Goal: Task Accomplishment & Management: Complete application form

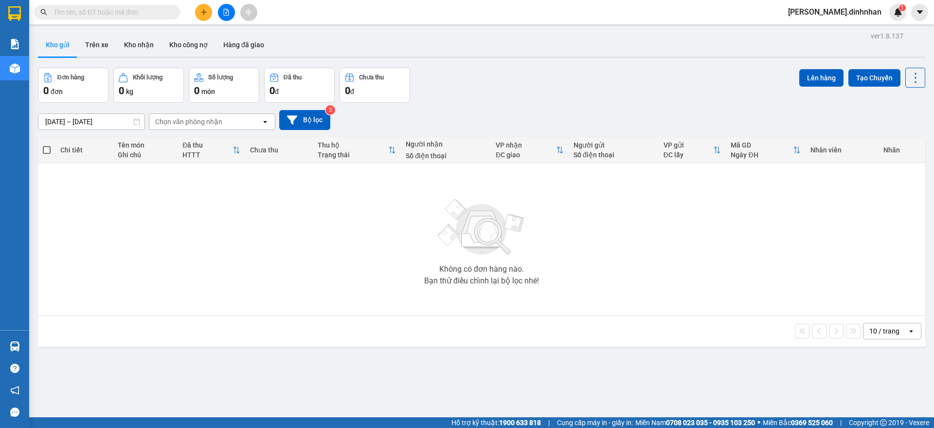
click at [80, 6] on span at bounding box center [107, 12] width 146 height 15
type input "d"
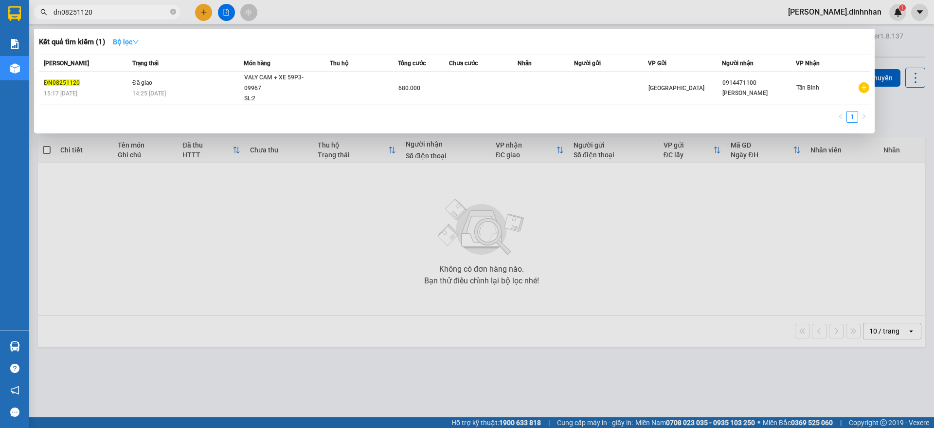
type input "đn08251120"
click at [124, 40] on strong "Bộ lọc" at bounding box center [126, 42] width 26 height 8
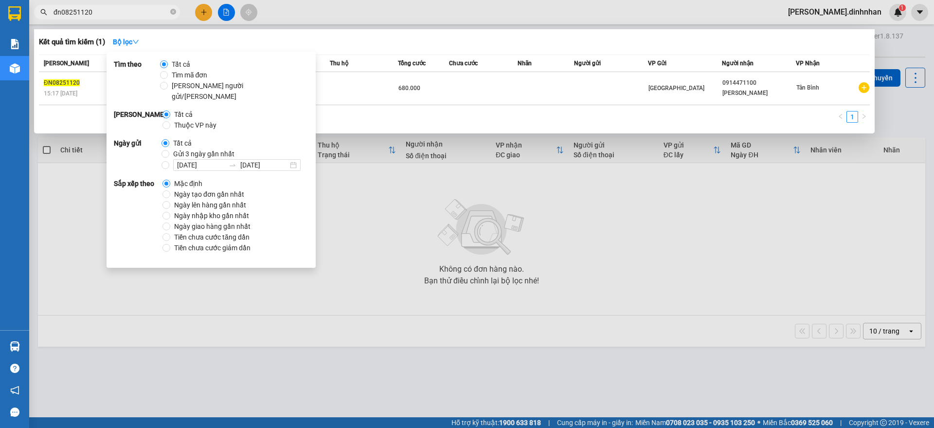
drag, startPoint x: 362, startPoint y: 260, endPoint x: 278, endPoint y: 111, distance: 170.2
click at [353, 249] on div at bounding box center [467, 214] width 934 height 428
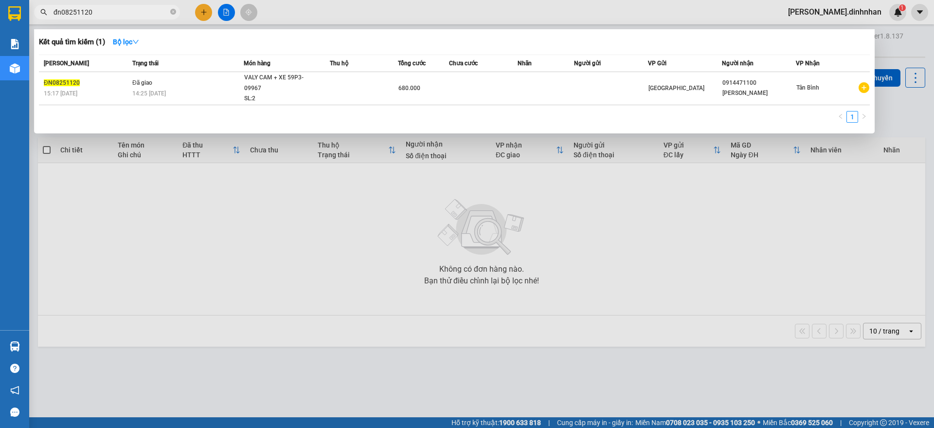
click at [111, 15] on input "đn08251120" at bounding box center [111, 12] width 115 height 11
click at [189, 65] on div "Trạng thái" at bounding box center [187, 63] width 111 height 11
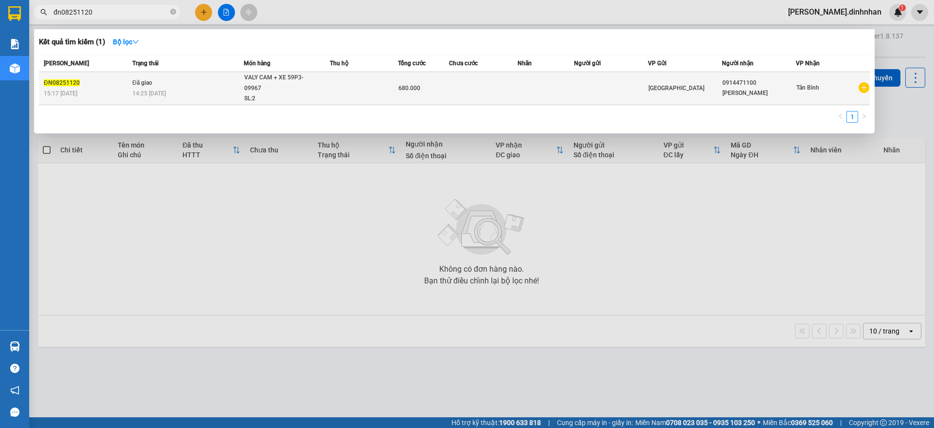
click at [218, 96] on div "14:25 - 10/08" at bounding box center [187, 93] width 111 height 11
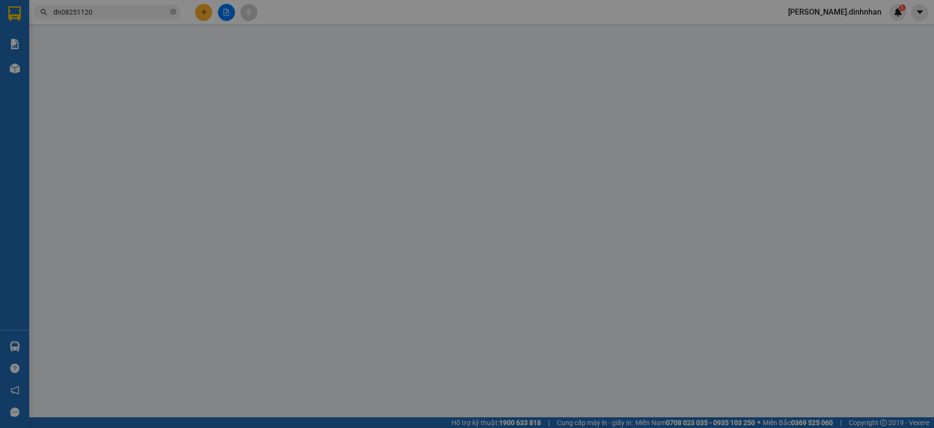
type input "0914471100"
type input "MINH DUY"
type input "680.000"
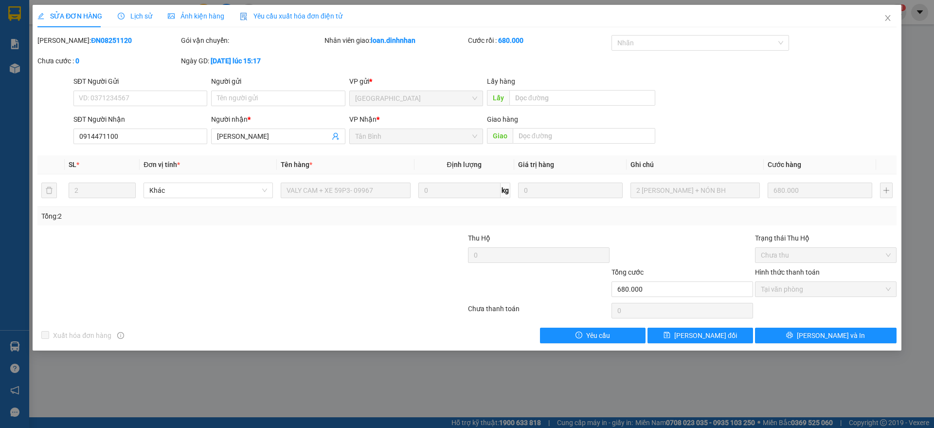
click at [128, 13] on span "Lịch sử" at bounding box center [135, 16] width 35 height 8
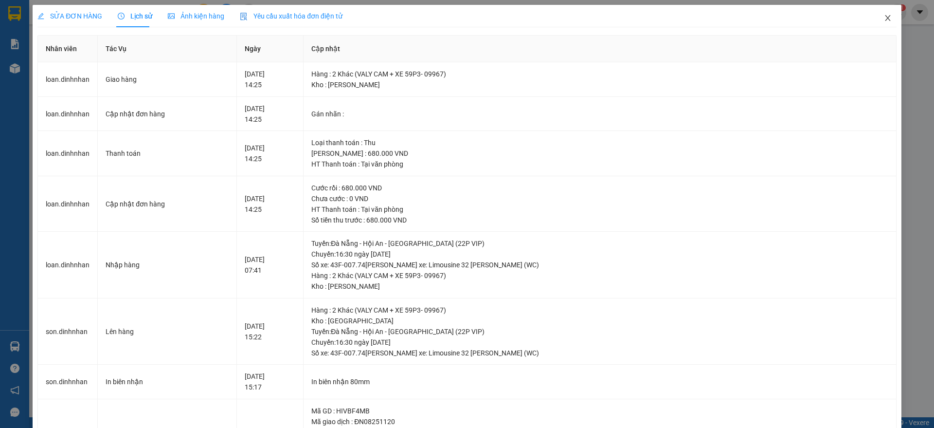
click at [884, 19] on icon "close" at bounding box center [888, 18] width 8 height 8
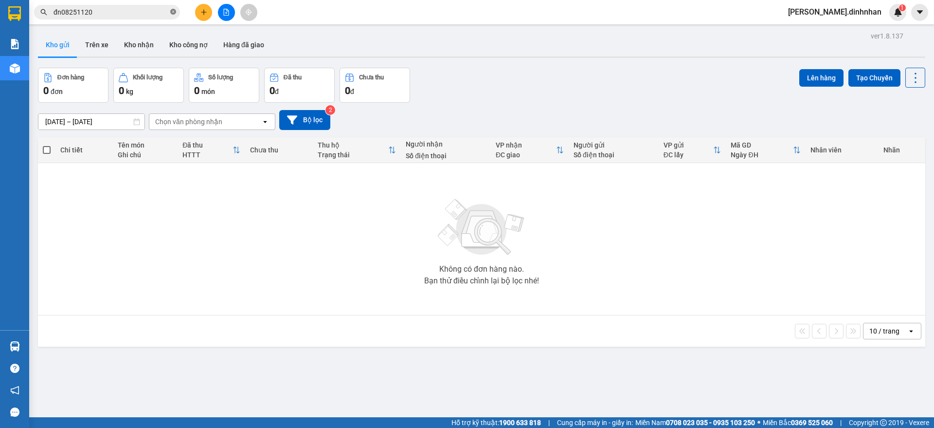
click at [172, 12] on icon "close-circle" at bounding box center [173, 12] width 6 height 6
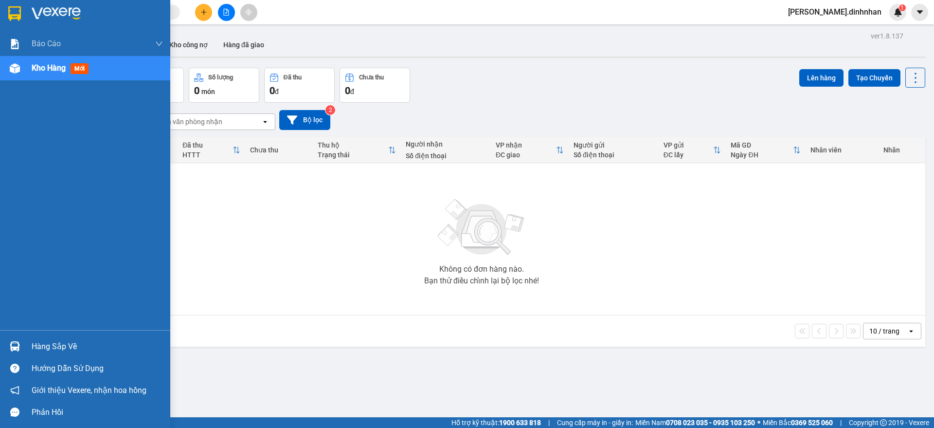
type input "d"
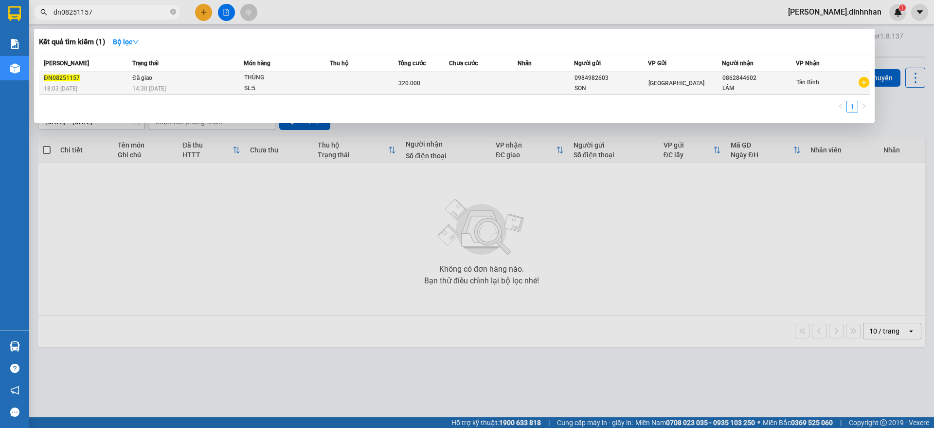
type input "đn08251157"
click at [367, 91] on td at bounding box center [364, 83] width 68 height 23
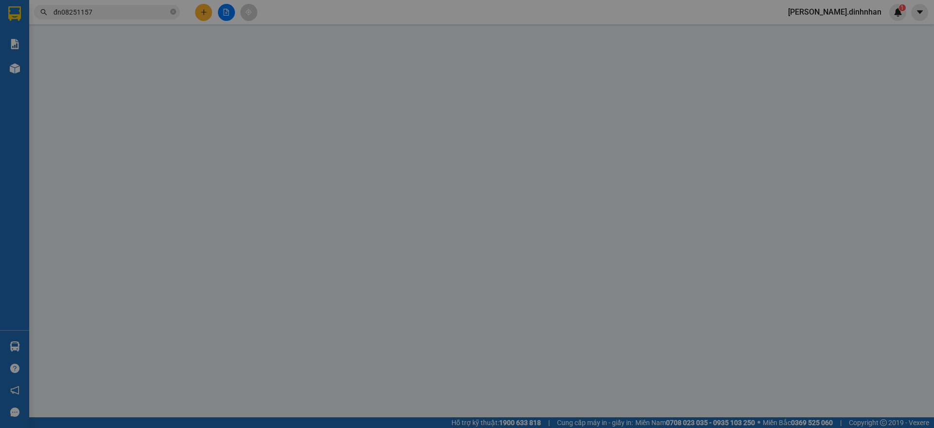
type input "0984982603"
type input "SON"
type input "0862844602"
type input "LÂM"
type input "320.000"
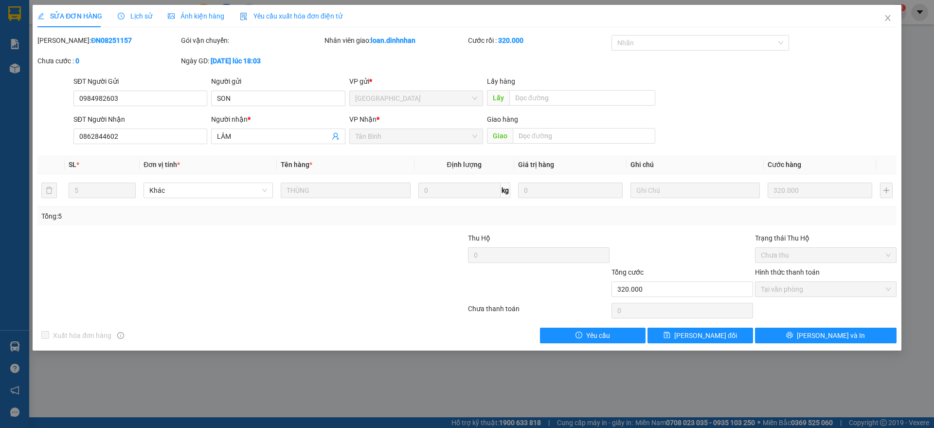
click at [142, 15] on span "Lịch sử" at bounding box center [135, 16] width 35 height 8
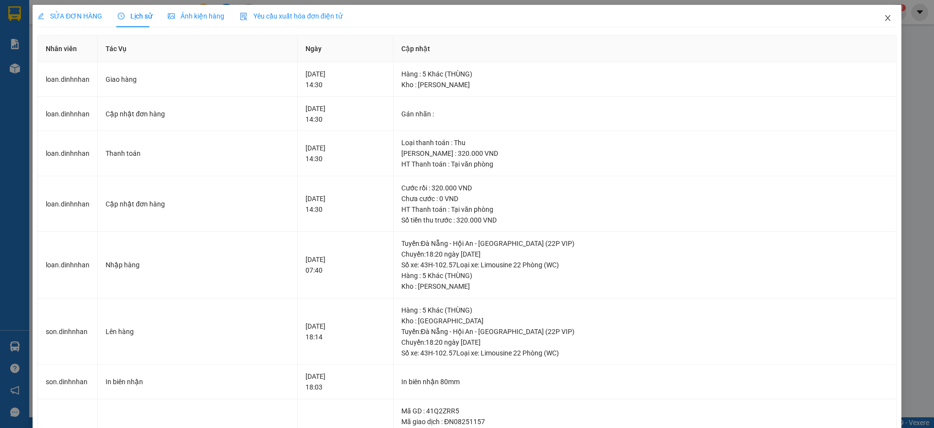
click at [885, 19] on icon "close" at bounding box center [887, 18] width 5 height 6
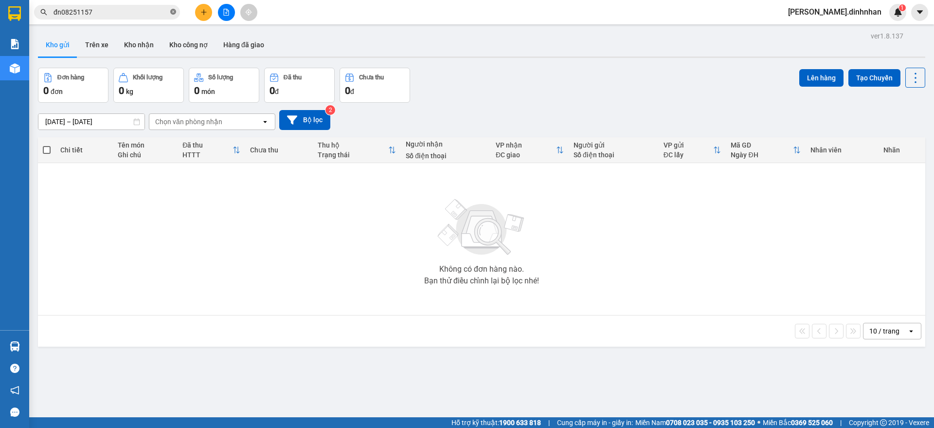
click at [175, 11] on icon "close-circle" at bounding box center [173, 12] width 6 height 6
click at [85, 17] on input "text" at bounding box center [111, 12] width 115 height 11
type input "d"
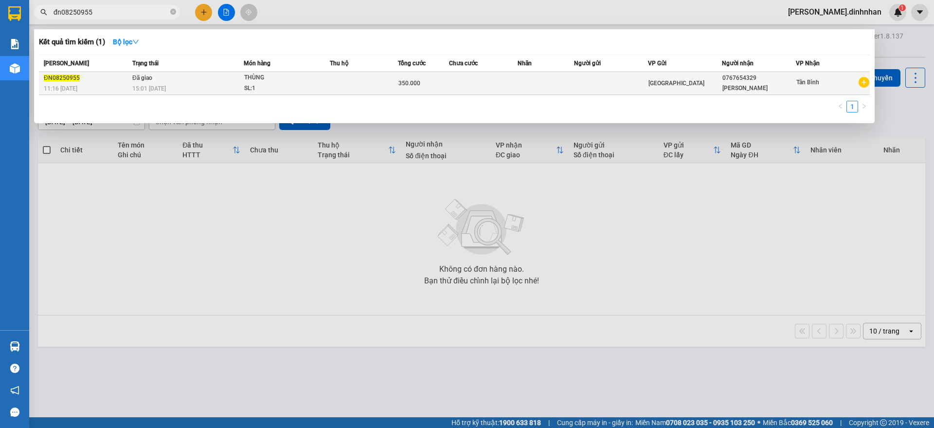
type input "đn08250955"
click at [195, 89] on div "15:01 - 10/08" at bounding box center [187, 88] width 111 height 11
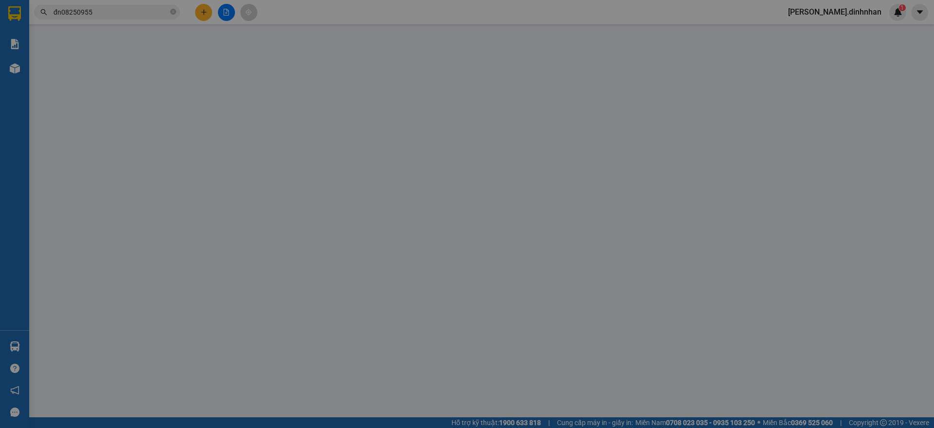
click at [195, 89] on div "SĐT Người Gửi" at bounding box center [140, 83] width 134 height 15
type input "0767654329"
type input "PHƯƠNG KÍNH DỄ VỠ"
type input "350.000"
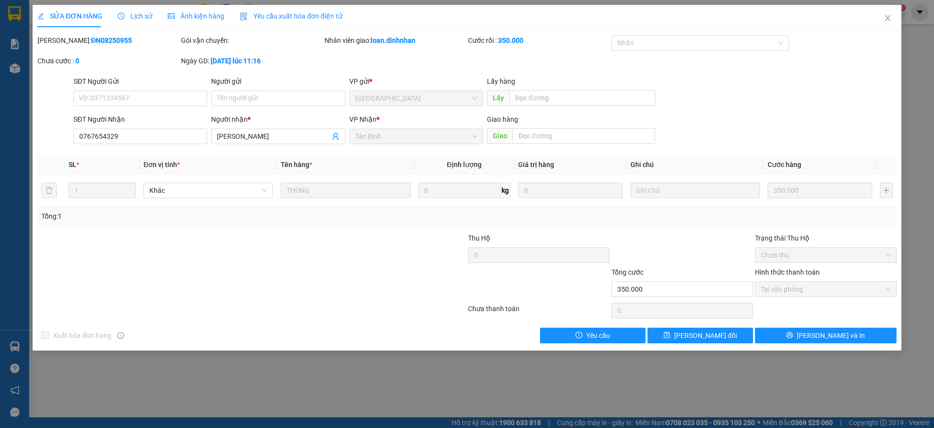
click at [146, 12] on span "Lịch sử" at bounding box center [135, 16] width 35 height 8
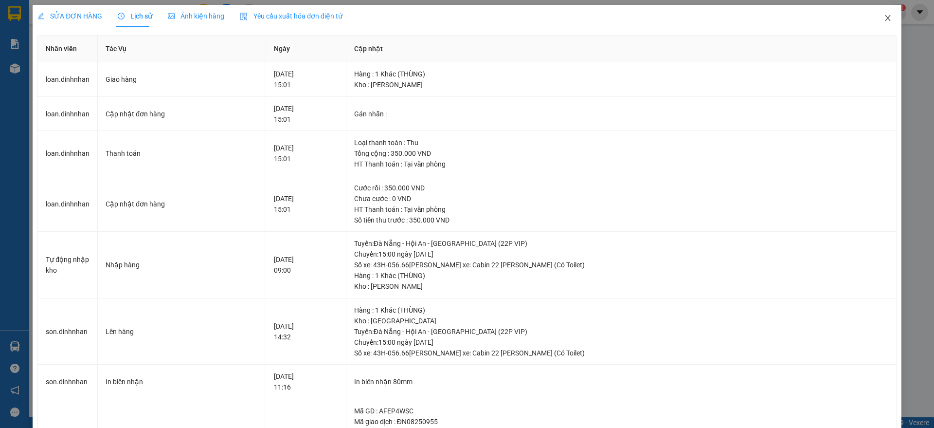
click at [884, 17] on icon "close" at bounding box center [888, 18] width 8 height 8
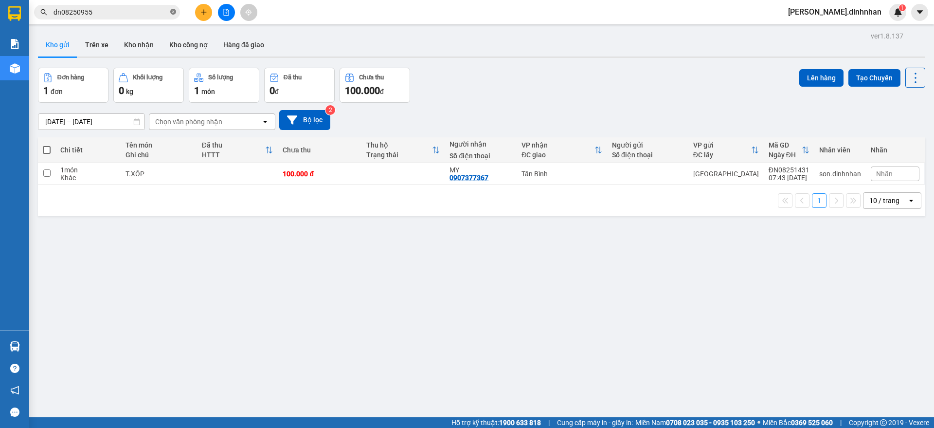
click at [173, 11] on icon "close-circle" at bounding box center [173, 12] width 6 height 6
click at [133, 11] on input "text" at bounding box center [111, 12] width 115 height 11
type input "d"
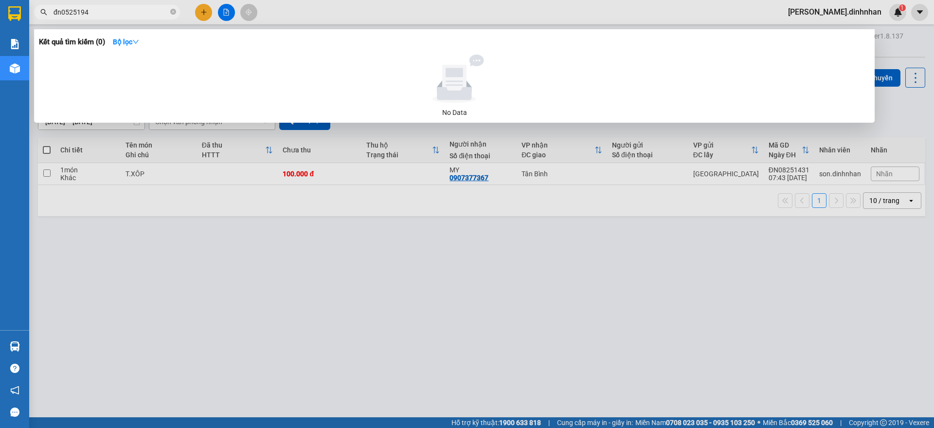
click at [107, 8] on input "đn0525194" at bounding box center [111, 12] width 115 height 11
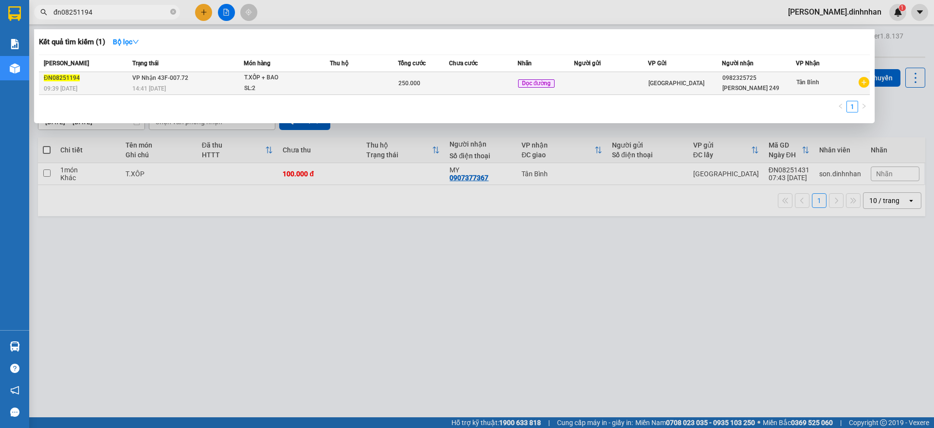
type input "đn08251194"
click at [237, 83] on div "14:41 - 10/08" at bounding box center [187, 88] width 111 height 11
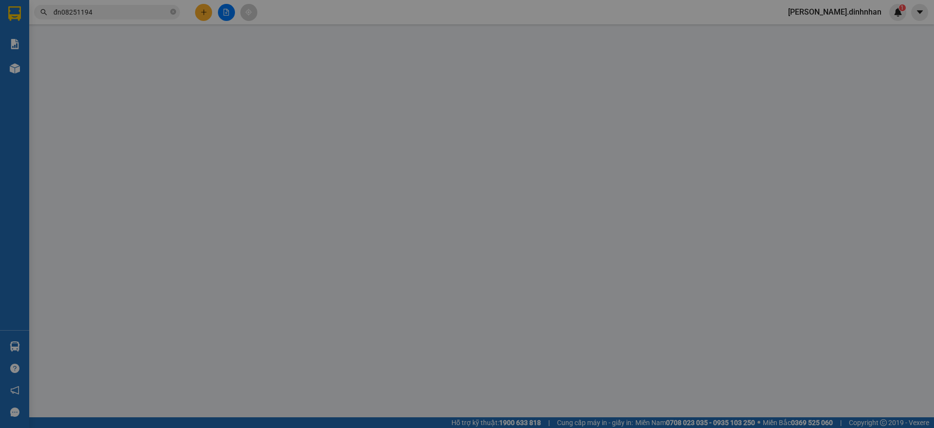
click at [237, 83] on div "Người gửi" at bounding box center [278, 81] width 134 height 11
click at [237, 91] on input "Người gửi" at bounding box center [278, 99] width 134 height 16
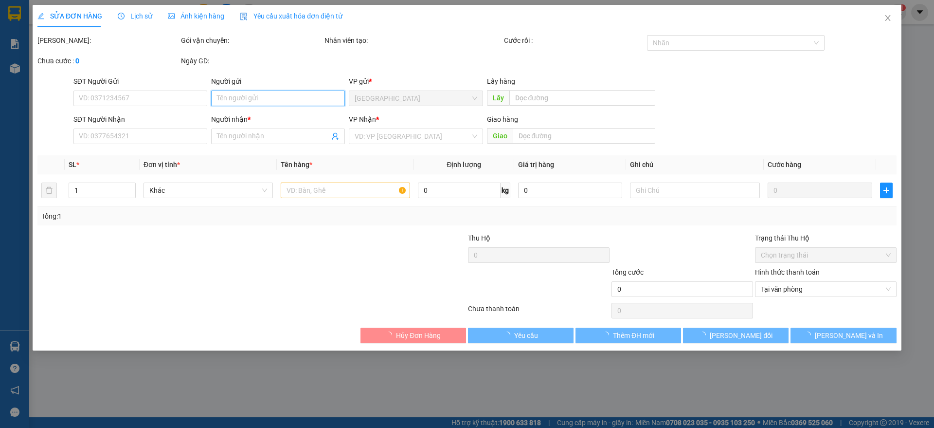
type input "0982325725"
type input "DŨNG 249"
type input "250.000"
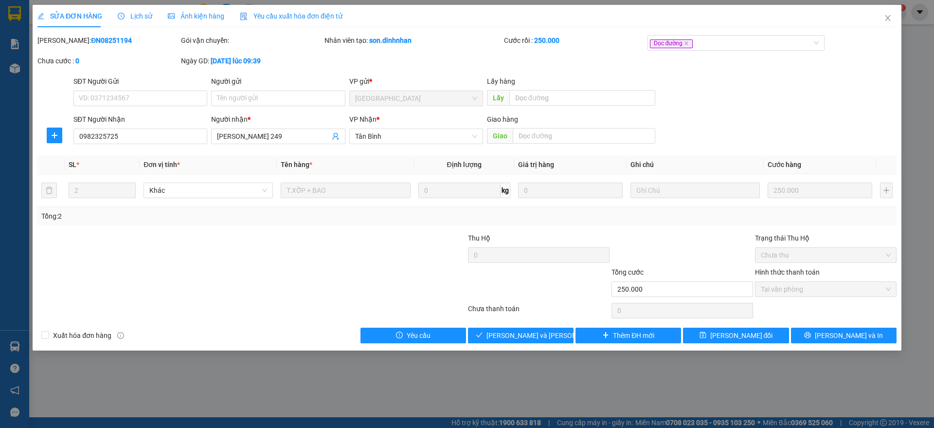
click at [141, 16] on span "Lịch sử" at bounding box center [135, 16] width 35 height 8
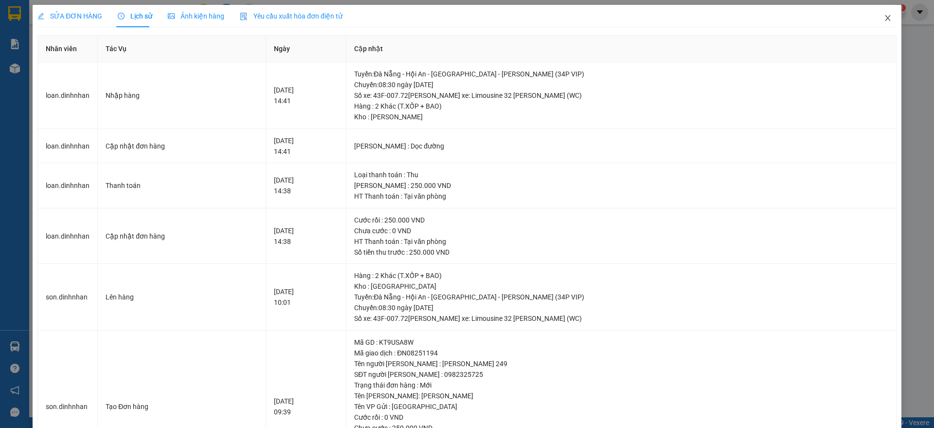
click at [880, 14] on span "Close" at bounding box center [888, 18] width 27 height 27
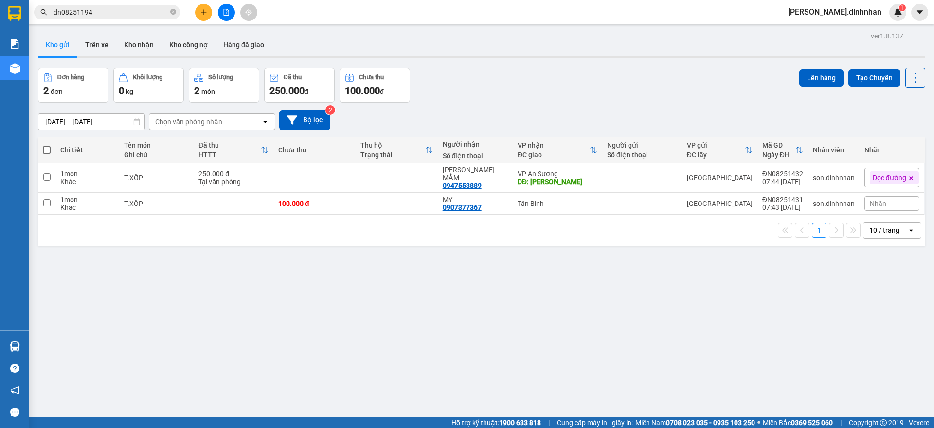
click at [117, 12] on input "đn08251194" at bounding box center [111, 12] width 115 height 11
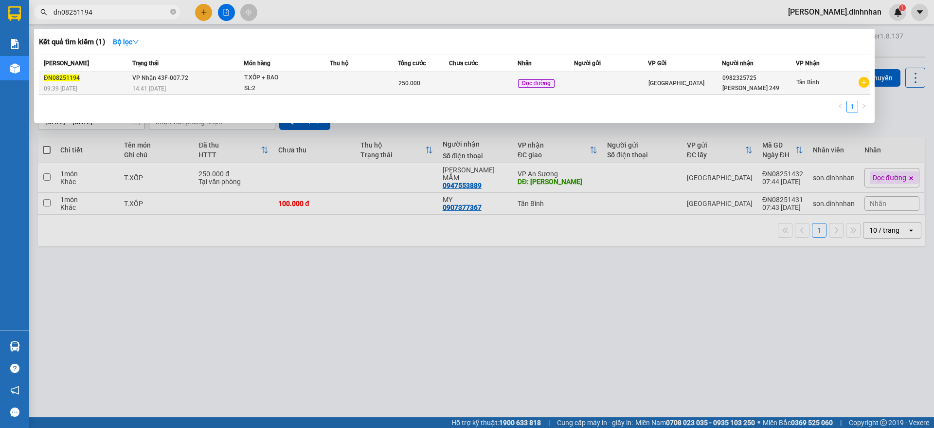
click at [354, 82] on td at bounding box center [364, 83] width 68 height 23
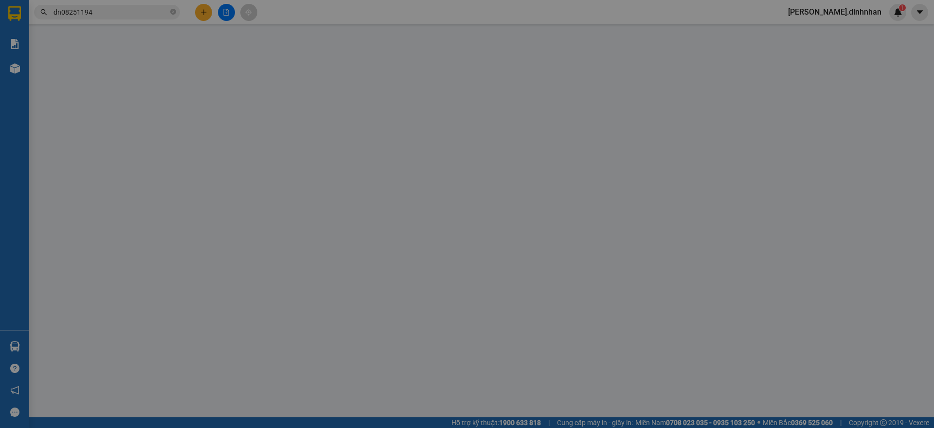
click at [354, 82] on div "VP gửi *" at bounding box center [416, 81] width 134 height 11
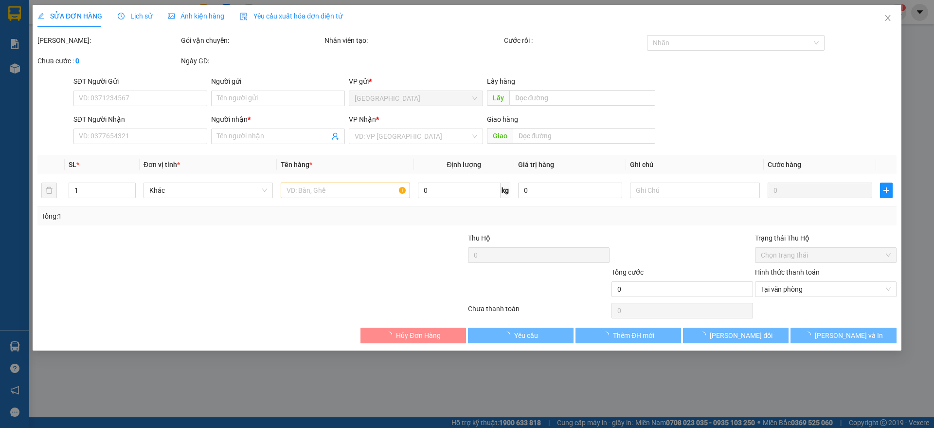
type input "0982325725"
type input "DŨNG 249"
type input "250.000"
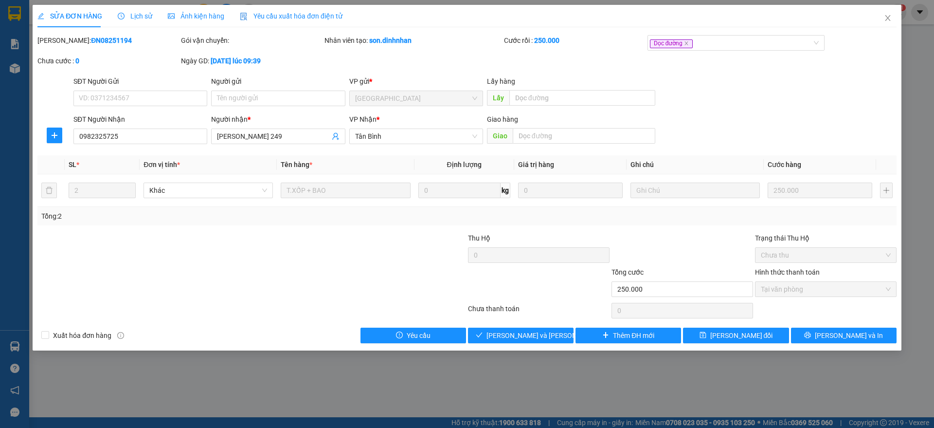
click at [138, 18] on span "Lịch sử" at bounding box center [135, 16] width 35 height 8
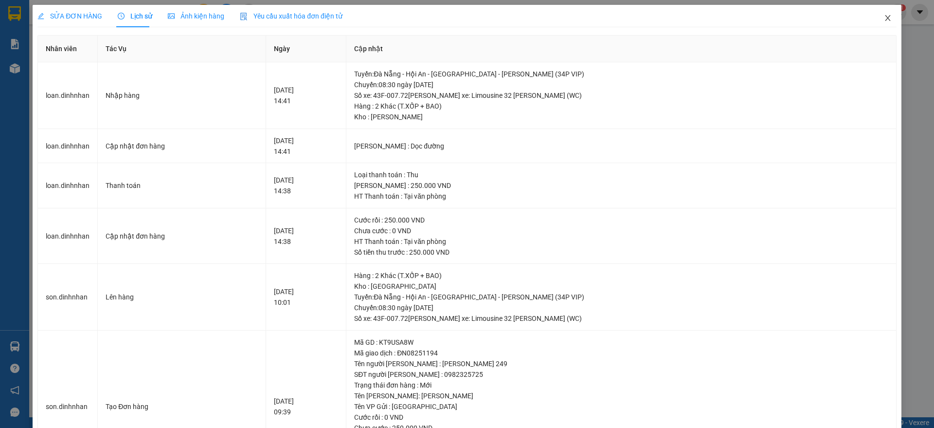
click at [885, 20] on icon "close" at bounding box center [887, 18] width 5 height 6
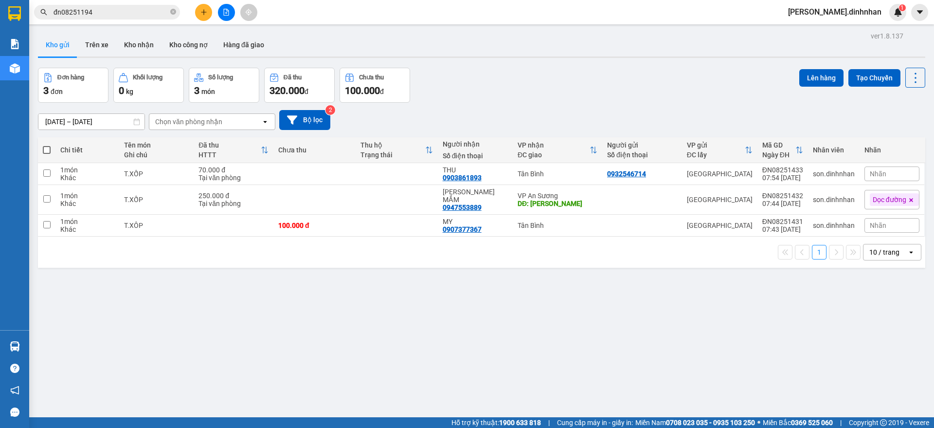
click at [134, 7] on input "đn08251194" at bounding box center [111, 12] width 115 height 11
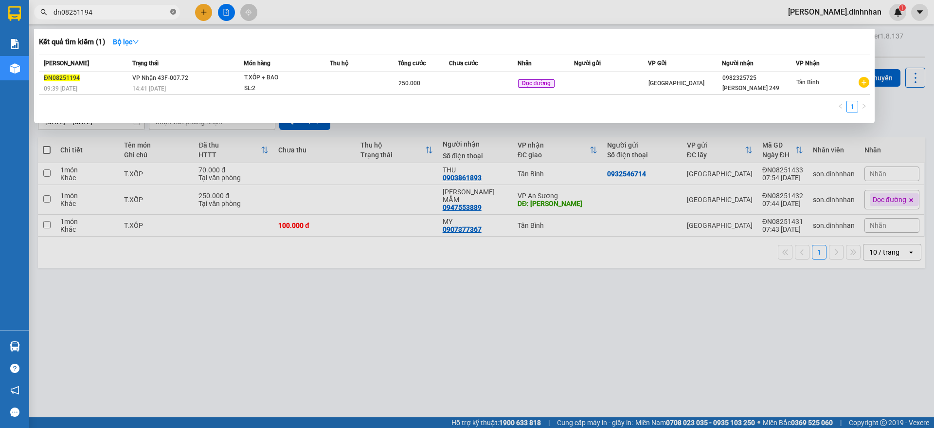
click at [174, 11] on icon "close-circle" at bounding box center [173, 12] width 6 height 6
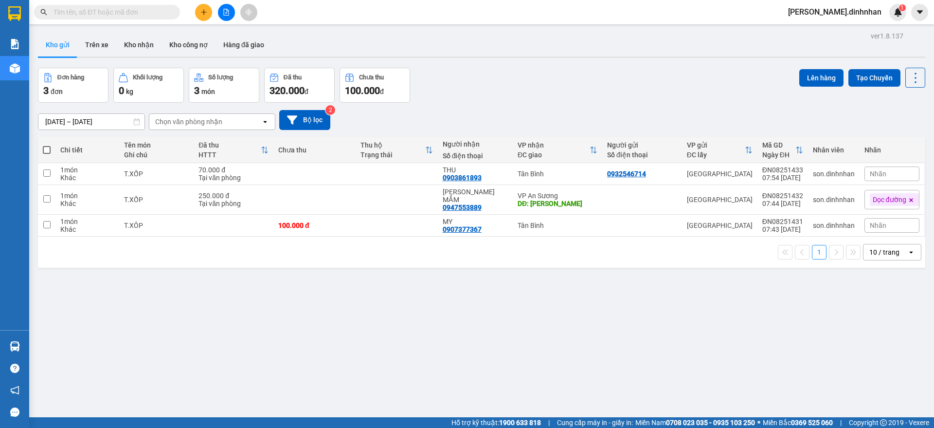
click at [131, 12] on input "text" at bounding box center [111, 12] width 115 height 11
click at [99, 16] on input "text" at bounding box center [111, 12] width 115 height 11
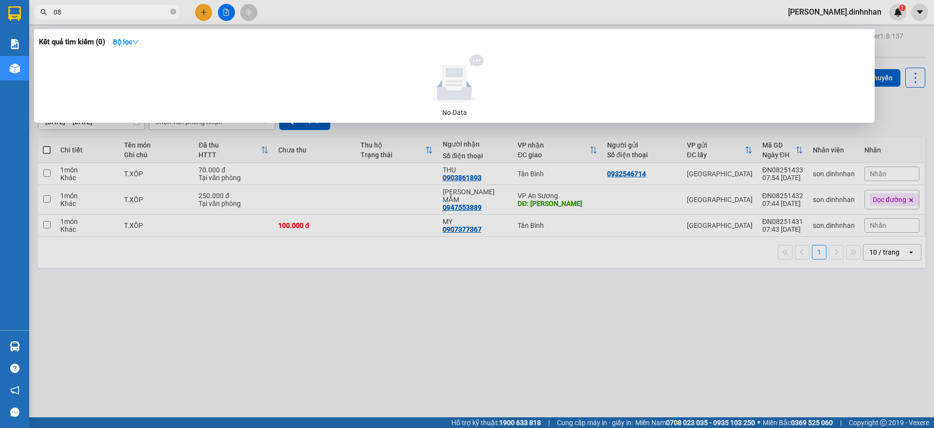
type input "0"
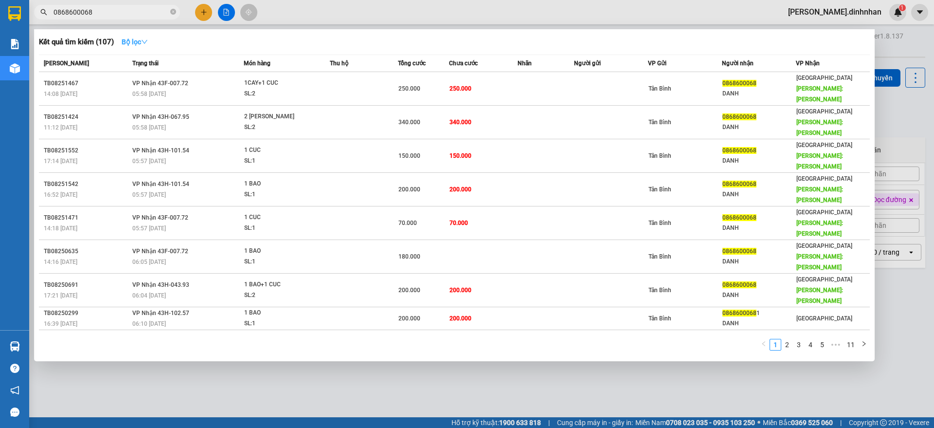
type input "0868600068"
click at [129, 41] on strong "Bộ lọc" at bounding box center [135, 42] width 26 height 8
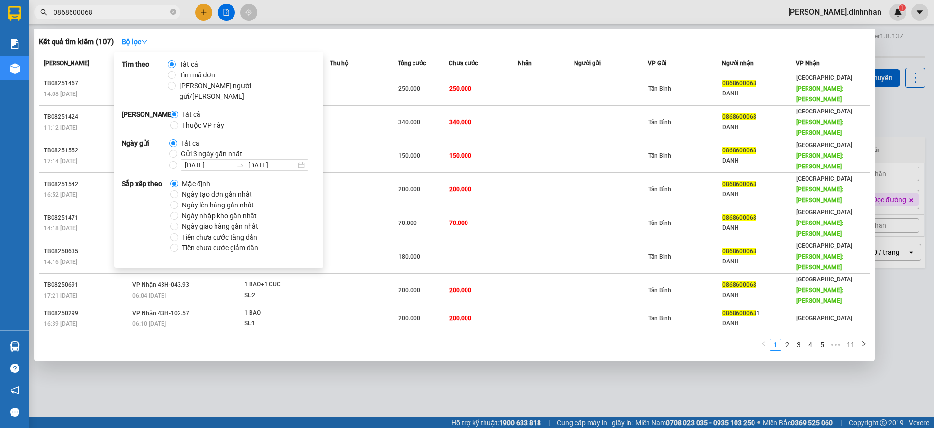
click at [178, 148] on span "Gửi 3 ngày gần nhất" at bounding box center [211, 153] width 69 height 11
click at [177, 150] on input "Gửi 3 ngày gần nhất" at bounding box center [173, 154] width 8 height 8
radio input "true"
radio input "false"
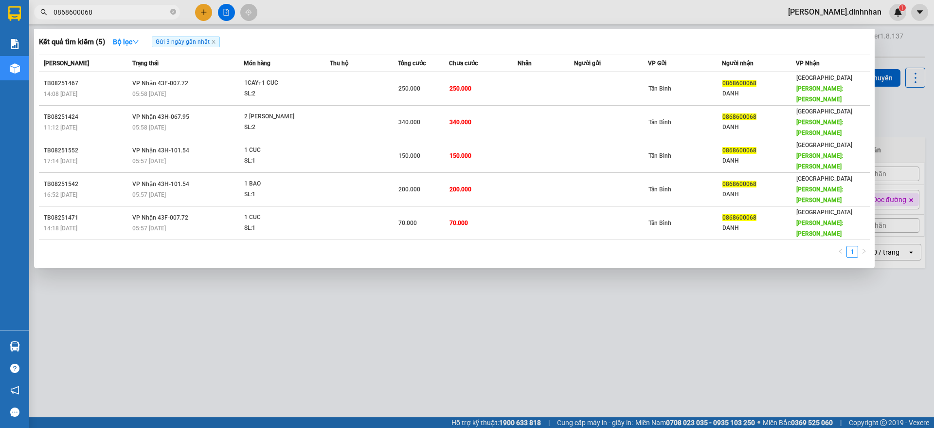
click at [156, 5] on span "0868600068" at bounding box center [107, 12] width 146 height 15
click at [173, 15] on span at bounding box center [173, 12] width 6 height 9
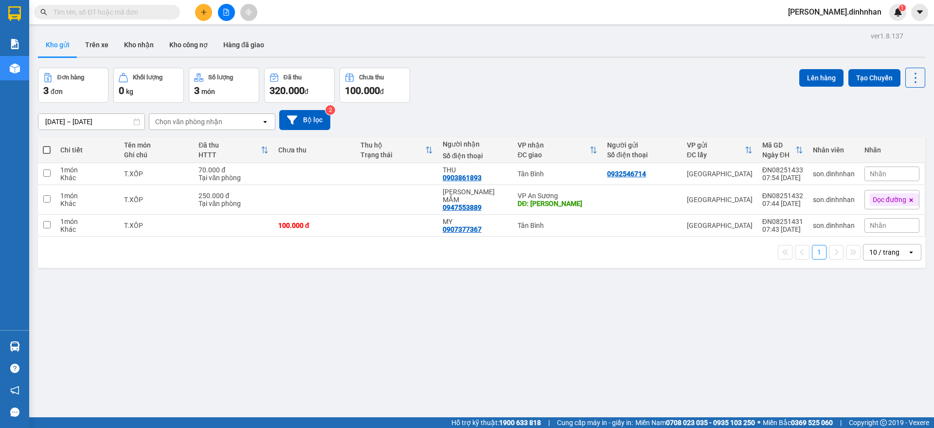
click at [146, 15] on input "text" at bounding box center [111, 12] width 115 height 11
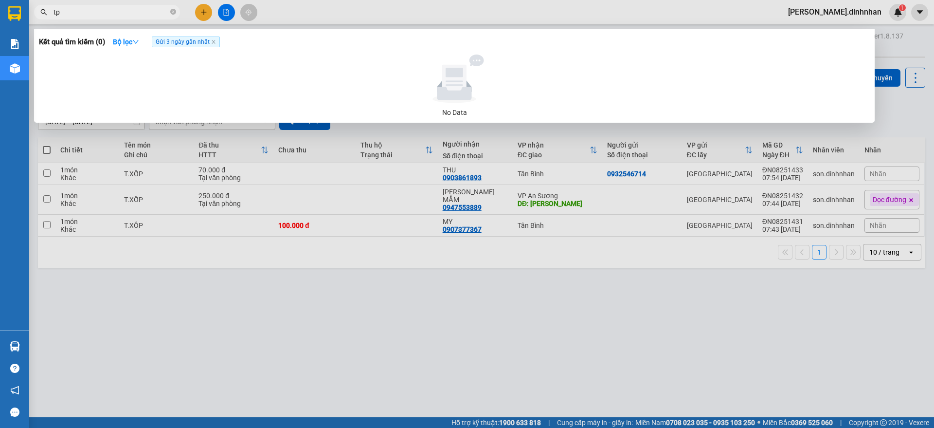
type input "t"
type input "tb08250635"
click at [112, 12] on input "tb08250635" at bounding box center [111, 12] width 115 height 11
click at [156, 7] on input "tb08250635" at bounding box center [111, 12] width 115 height 11
click at [175, 10] on icon "close-circle" at bounding box center [173, 12] width 6 height 6
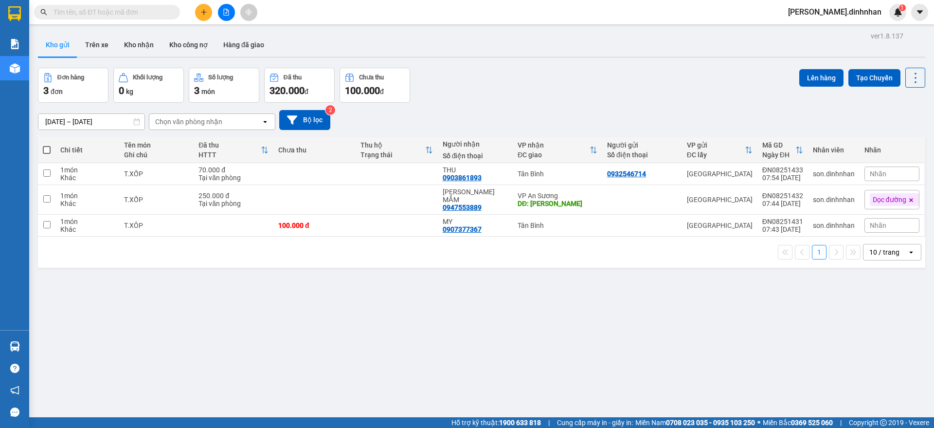
click at [141, 6] on span at bounding box center [107, 12] width 146 height 15
click at [124, 17] on input "text" at bounding box center [111, 12] width 115 height 11
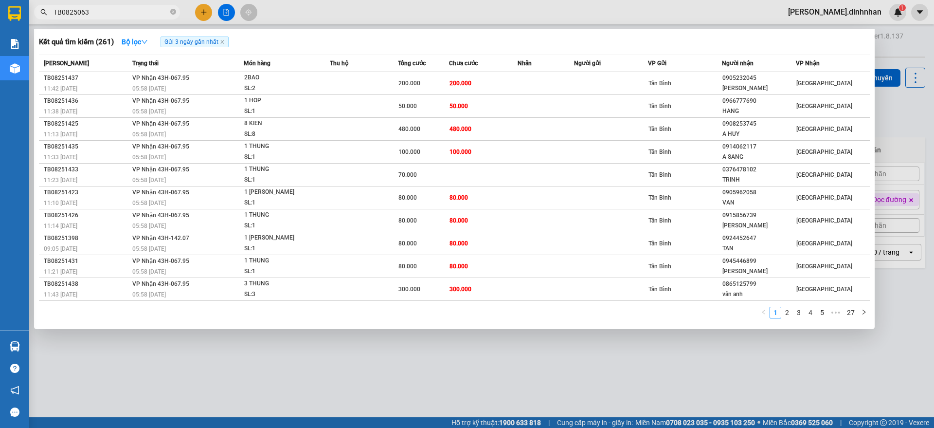
type input "TB08250635"
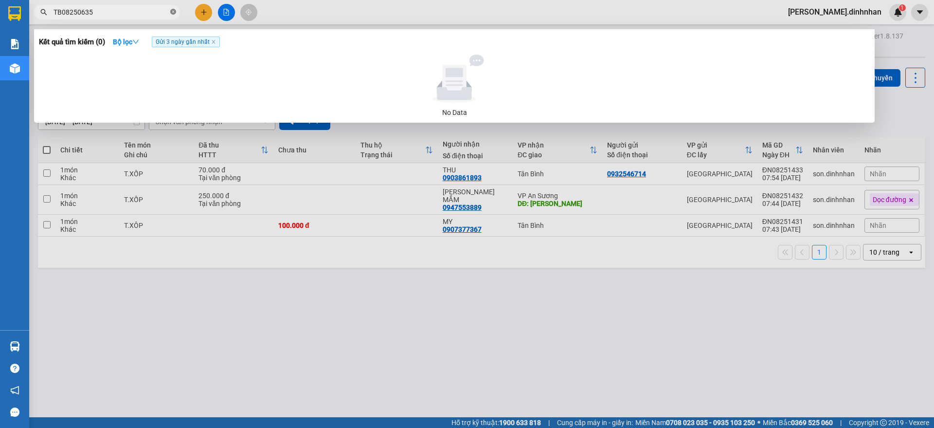
click at [170, 10] on icon "close-circle" at bounding box center [173, 12] width 6 height 6
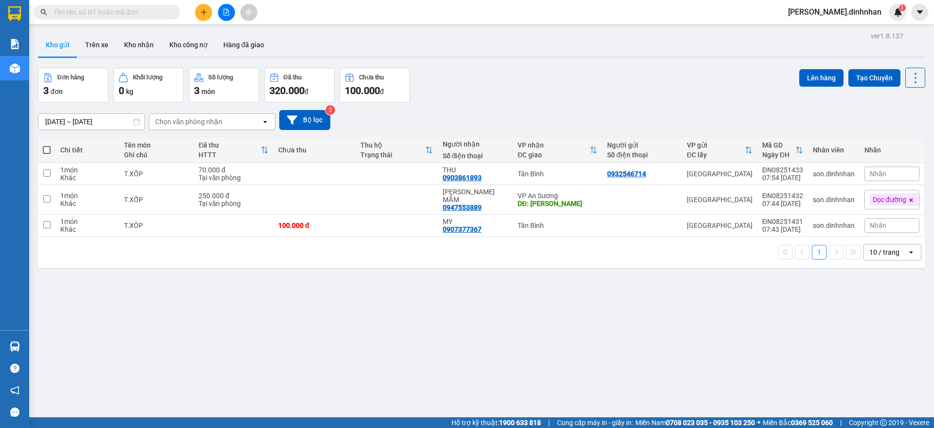
click at [107, 13] on input "text" at bounding box center [111, 12] width 115 height 11
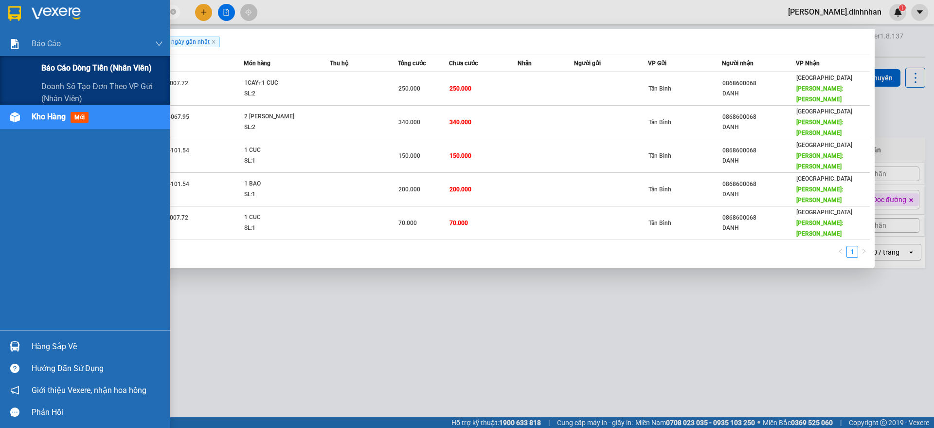
type input "086860068"
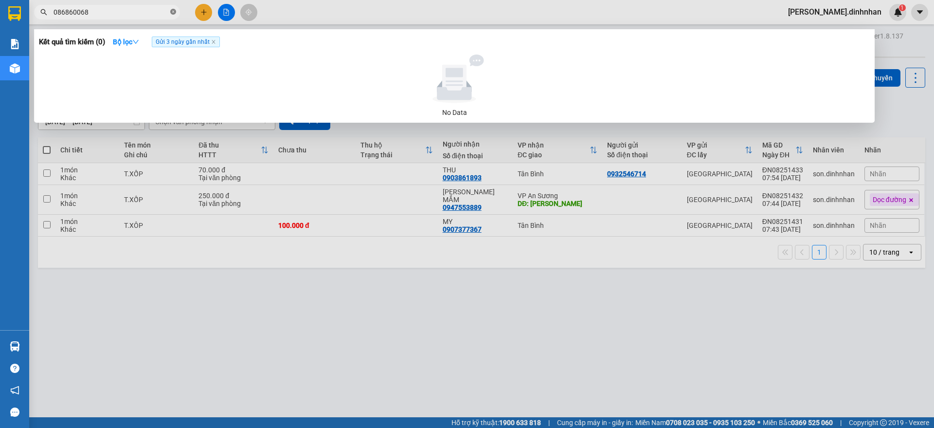
click at [175, 16] on span at bounding box center [173, 12] width 6 height 9
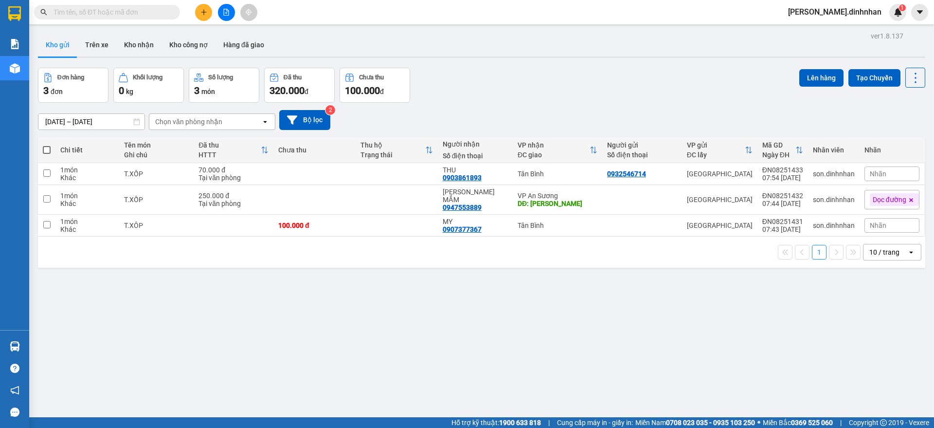
click at [110, 7] on input "text" at bounding box center [111, 12] width 115 height 11
type input "D"
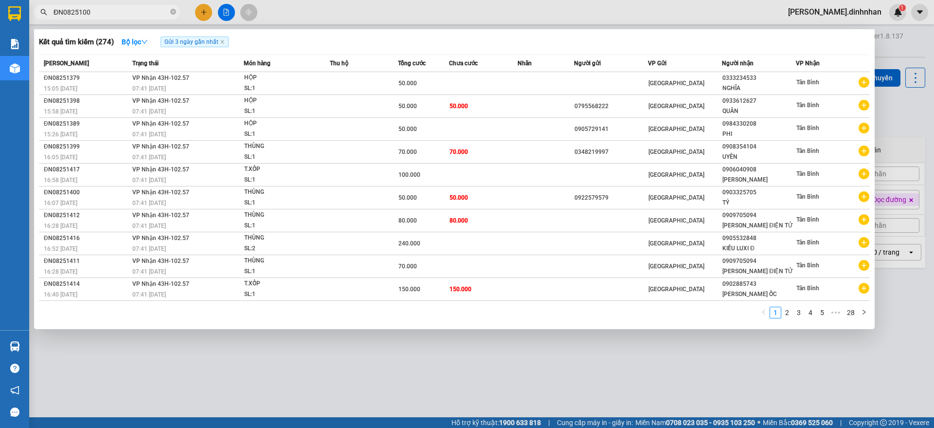
type input "ĐN08251005"
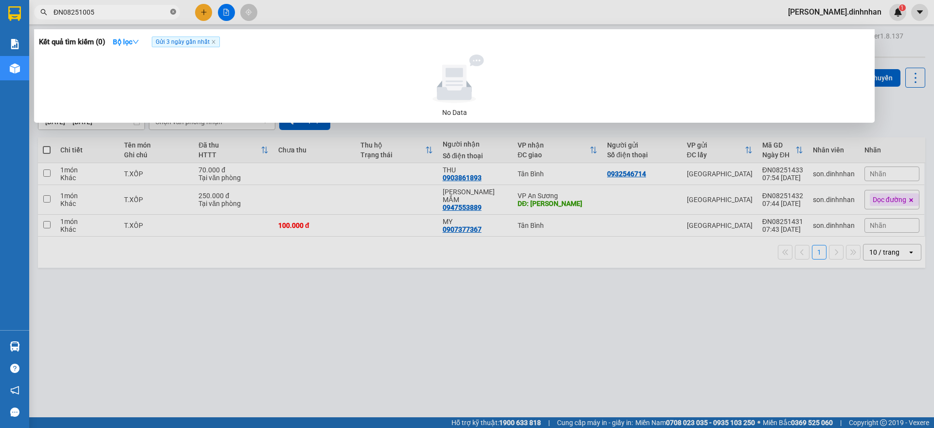
click at [173, 13] on icon "close-circle" at bounding box center [173, 12] width 6 height 6
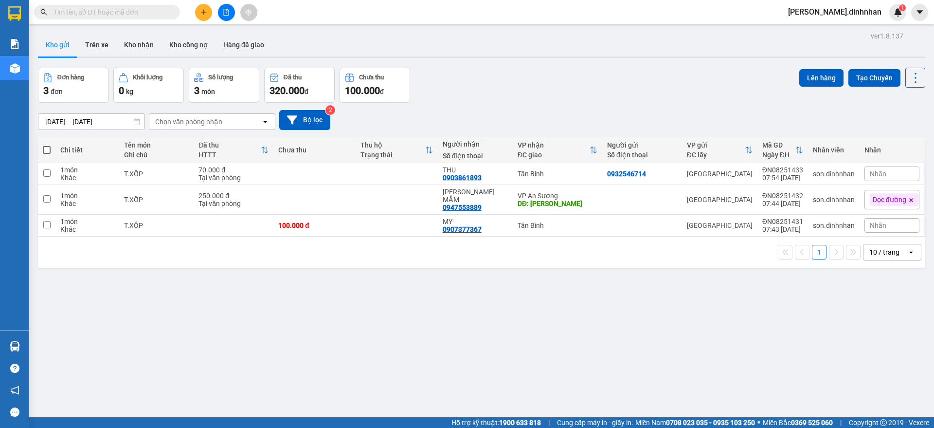
click at [150, 11] on input "text" at bounding box center [111, 12] width 115 height 11
click at [138, 13] on input "text" at bounding box center [111, 12] width 115 height 11
type input "D"
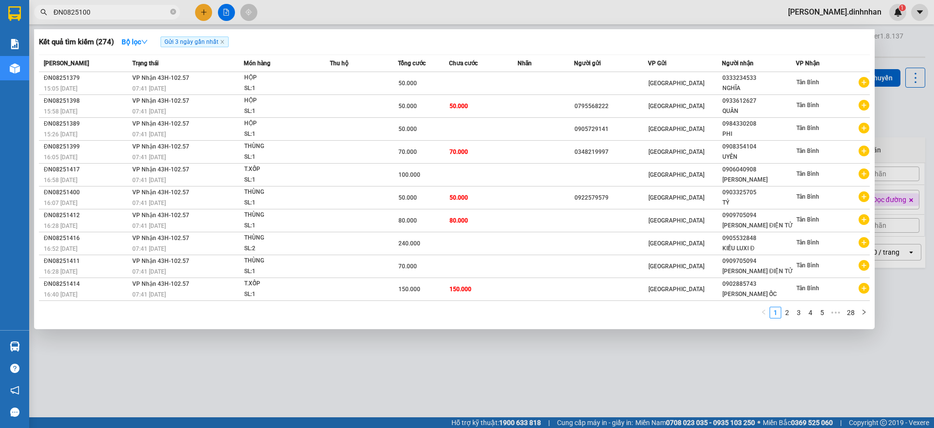
type input "ĐN08251005"
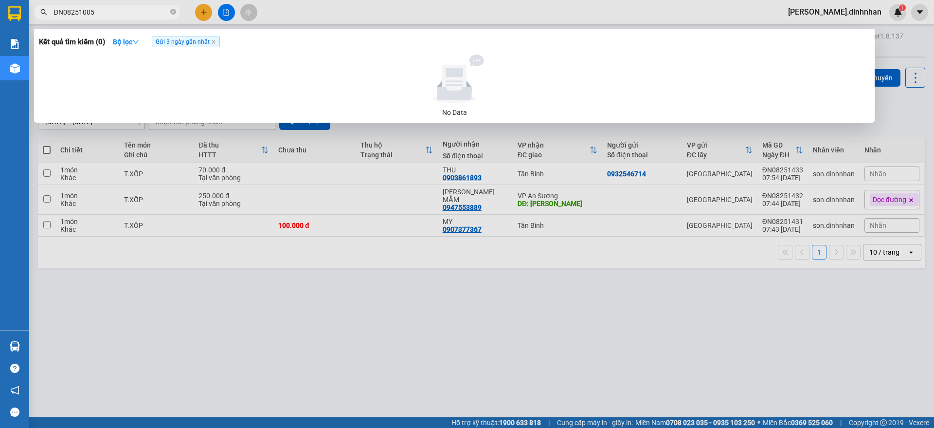
click at [173, 12] on icon "close-circle" at bounding box center [173, 12] width 6 height 6
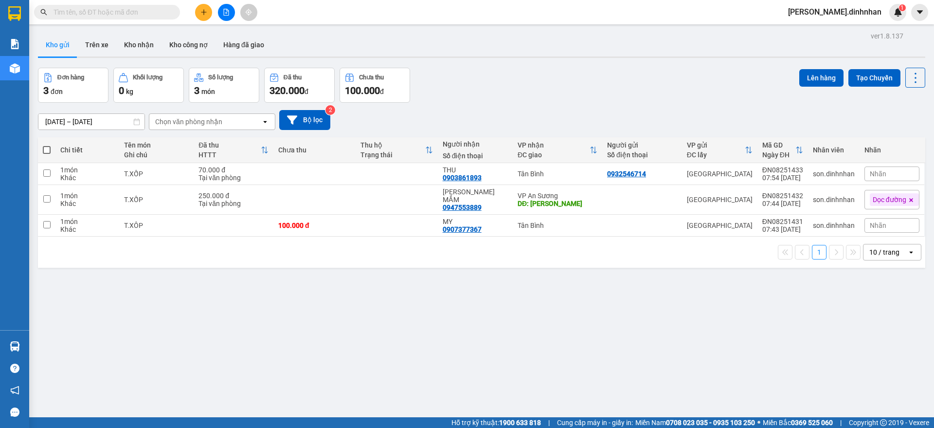
click at [109, 6] on span at bounding box center [107, 12] width 146 height 15
click at [80, 14] on input "text" at bounding box center [111, 12] width 115 height 11
type input "D"
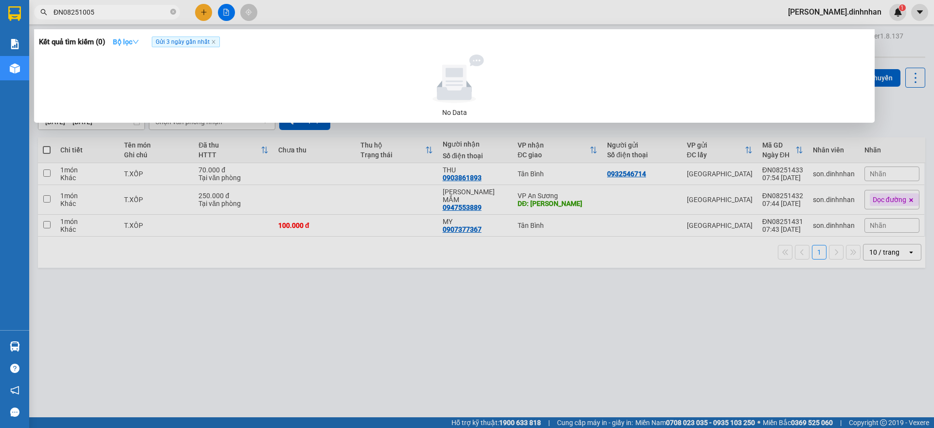
type input "ĐN08251005"
click at [129, 43] on strong "Bộ lọc" at bounding box center [126, 42] width 26 height 8
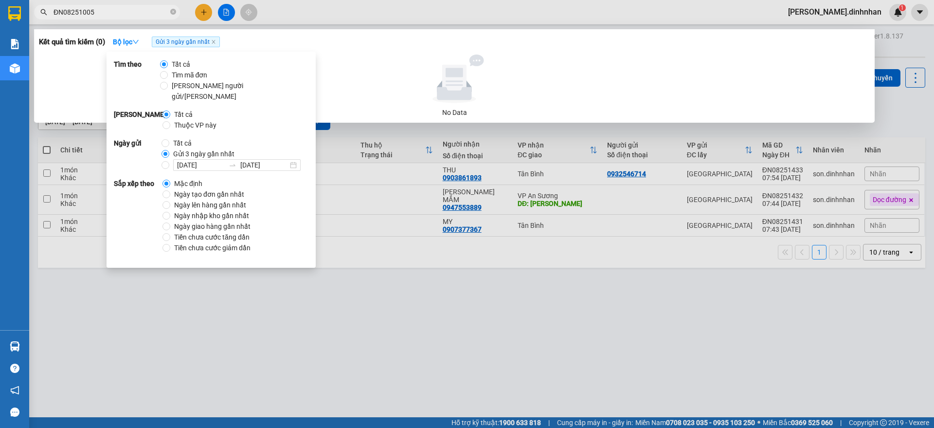
click at [193, 138] on span "Tất cả" at bounding box center [182, 143] width 26 height 11
click at [169, 139] on input "Tất cả" at bounding box center [166, 143] width 8 height 8
radio input "true"
radio input "false"
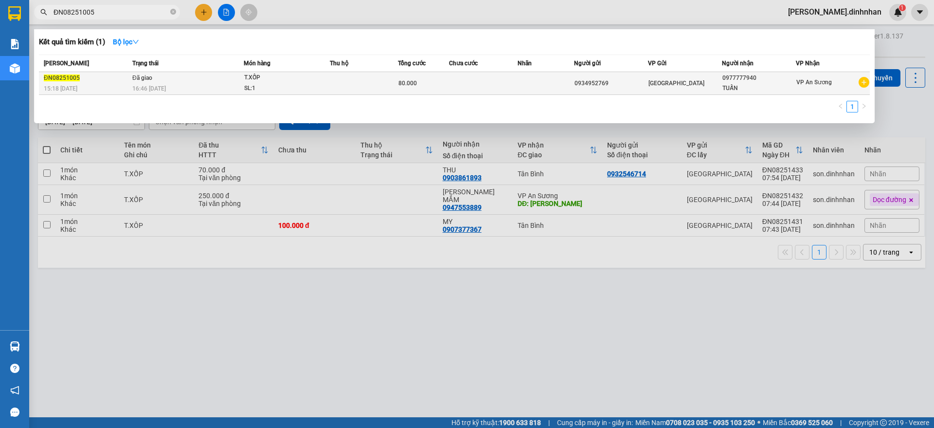
click at [482, 90] on td at bounding box center [483, 83] width 68 height 23
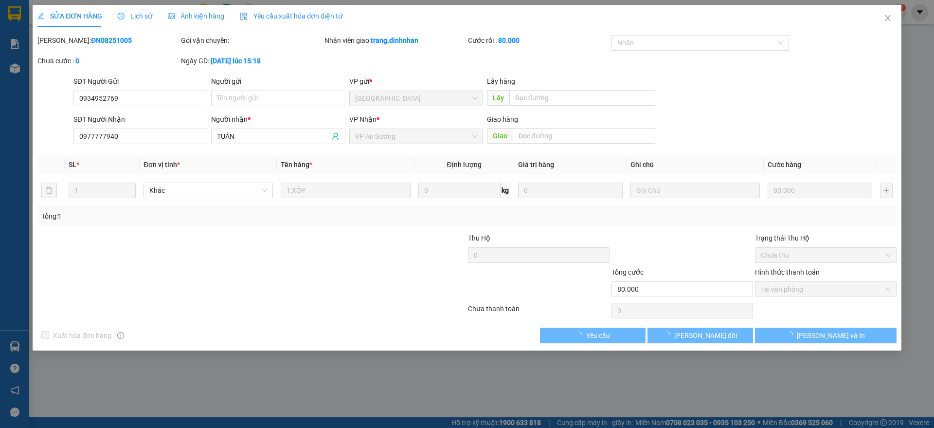
type input "0934952769"
type input "0977777940"
type input "TUẤN"
type input "80.000"
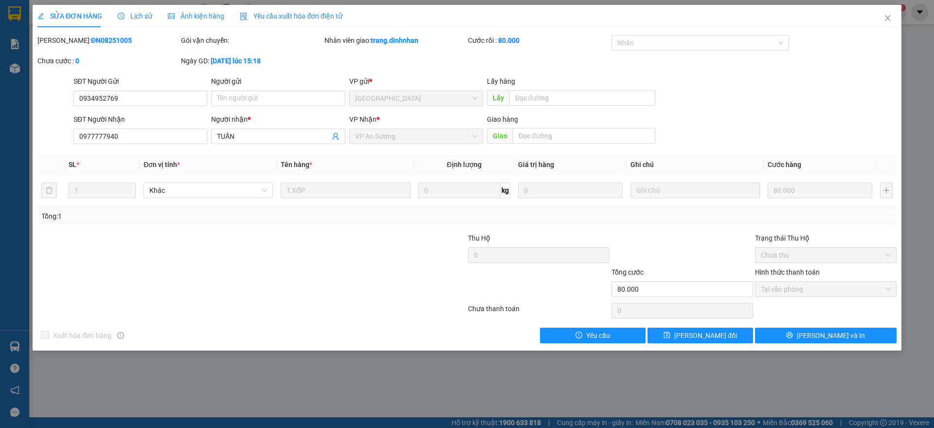
click at [138, 15] on span "Lịch sử" at bounding box center [135, 16] width 35 height 8
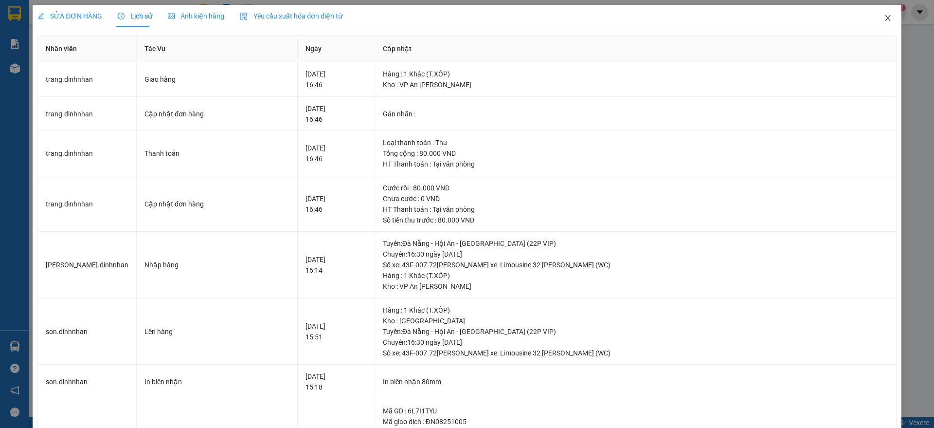
click at [884, 17] on icon "close" at bounding box center [888, 18] width 8 height 8
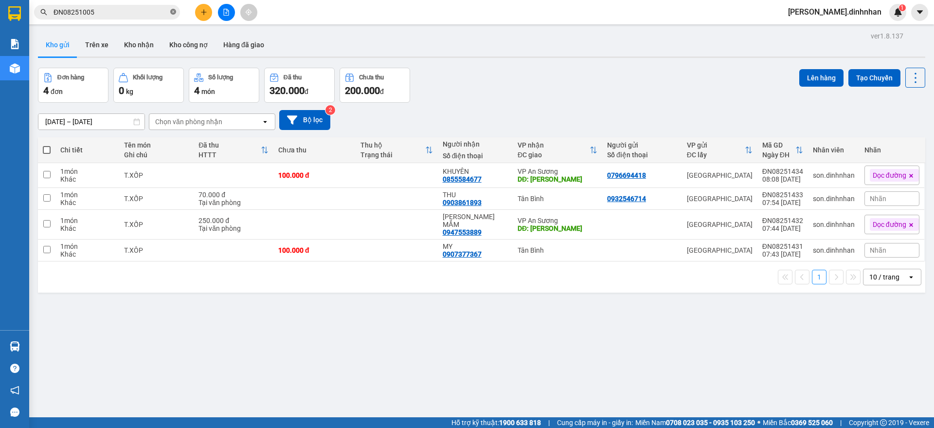
drag, startPoint x: 176, startPoint y: 10, endPoint x: 170, endPoint y: 10, distance: 5.8
click at [175, 10] on icon "close-circle" at bounding box center [173, 12] width 6 height 6
click at [138, 13] on input "text" at bounding box center [111, 12] width 115 height 11
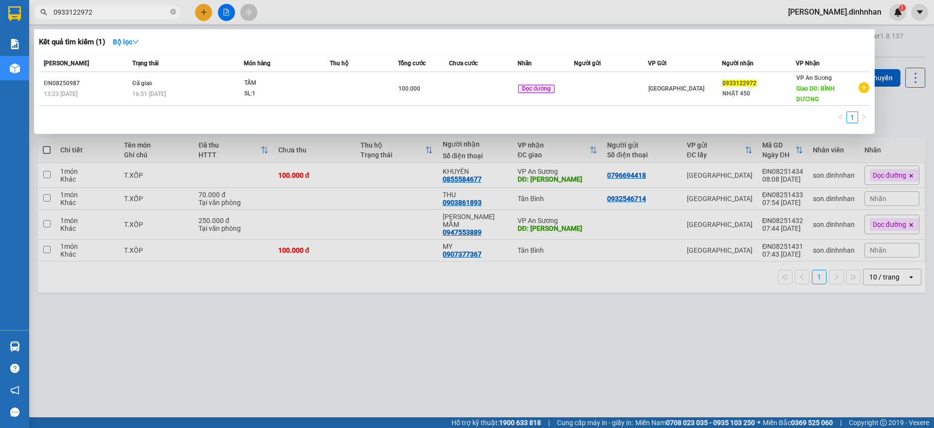
type input "0933122972"
click at [175, 11] on icon "close-circle" at bounding box center [173, 12] width 6 height 6
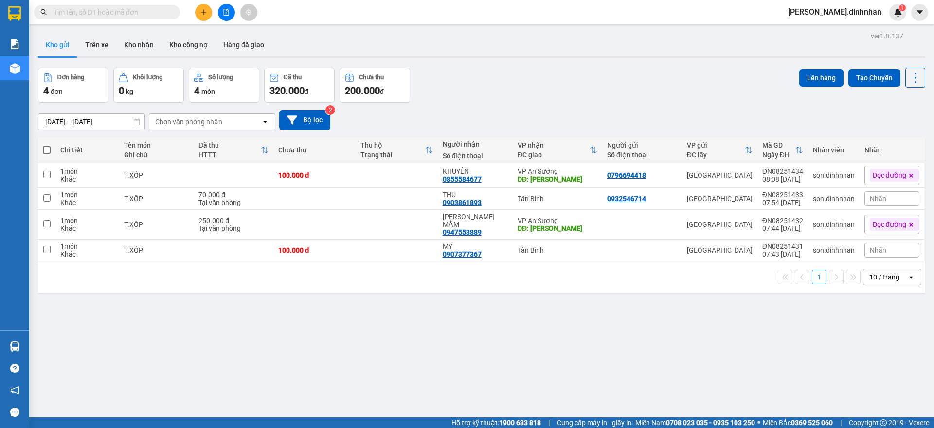
click at [142, 10] on input "text" at bounding box center [111, 12] width 115 height 11
click at [103, 17] on input "text" at bounding box center [111, 12] width 115 height 11
type input "D"
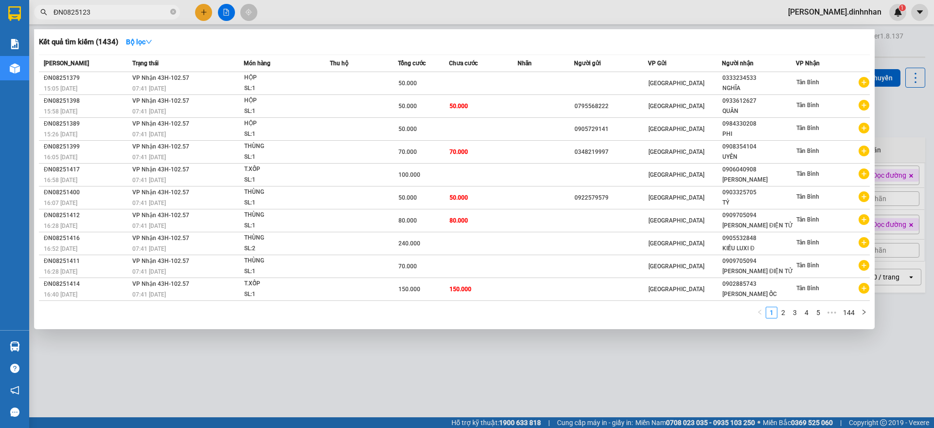
type input "ĐN08251238"
